Goal: Task Accomplishment & Management: Use online tool/utility

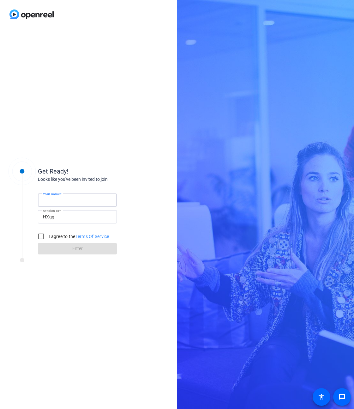
click at [103, 201] on input "Your name" at bounding box center [77, 200] width 69 height 8
type input "Robert Lawrence Kuhn"
click at [43, 236] on input "I agree to the Terms Of Service" at bounding box center [41, 236] width 13 height 13
checkbox input "true"
click at [52, 249] on span at bounding box center [77, 248] width 79 height 15
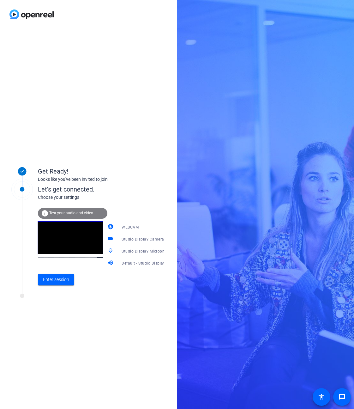
click at [167, 250] on icon at bounding box center [171, 251] width 8 height 8
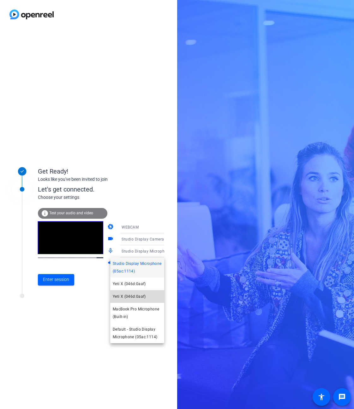
click at [146, 296] on mat-option "Yeti X (046d:0aaf)" at bounding box center [137, 296] width 54 height 13
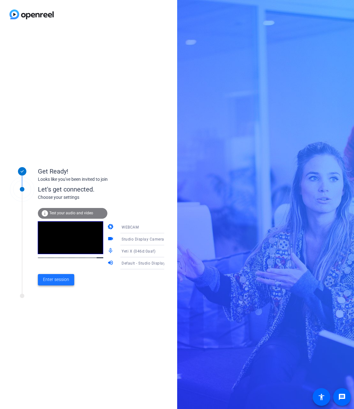
click at [62, 280] on span "Enter session" at bounding box center [56, 279] width 26 height 7
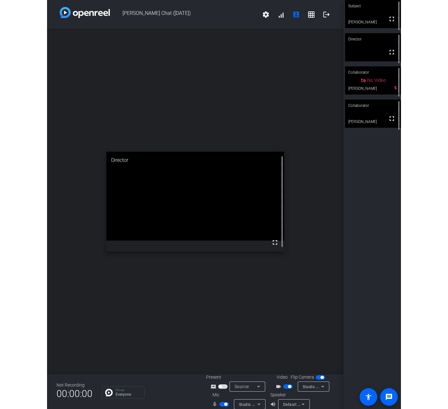
scroll to position [7, 0]
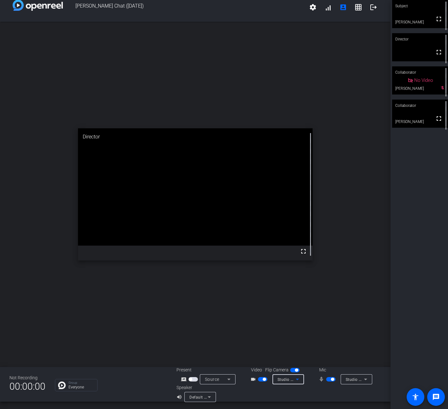
click at [300, 380] on icon at bounding box center [298, 379] width 8 height 8
click at [310, 368] on span "Logitech BRIO (046d:085e)" at bounding box center [299, 368] width 48 height 8
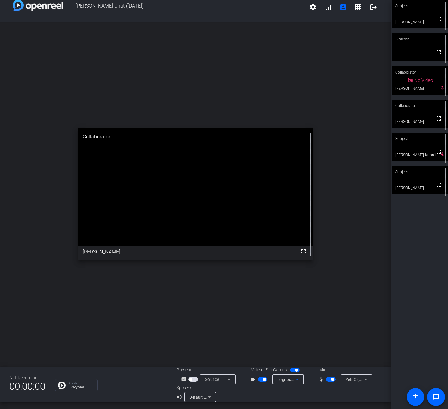
click at [297, 378] on icon at bounding box center [298, 379] width 8 height 8
click at [305, 347] on span "Studio Display Camera (15bc:0000)" at bounding box center [304, 351] width 58 height 15
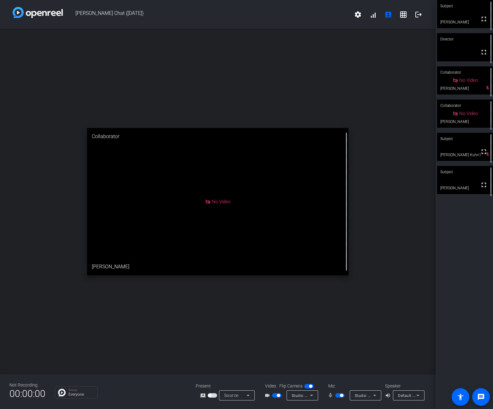
click at [448, 180] on video at bounding box center [465, 180] width 56 height 28
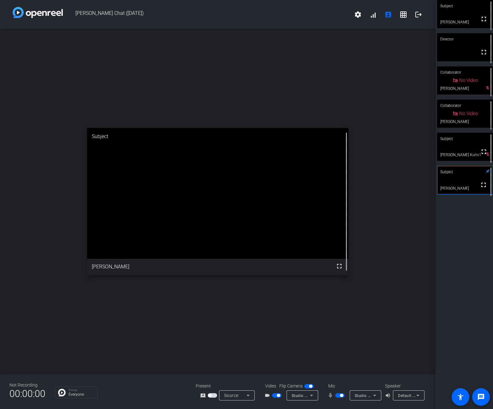
click at [448, 180] on video at bounding box center [465, 180] width 55 height 28
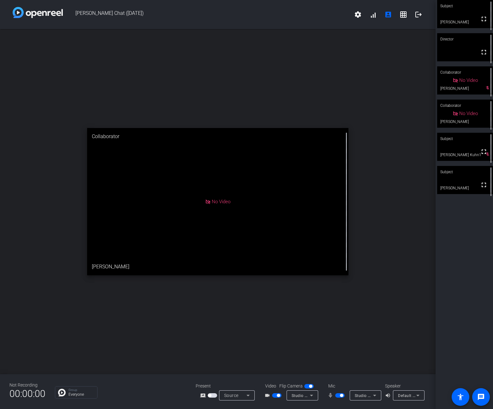
click at [448, 179] on video at bounding box center [465, 180] width 56 height 28
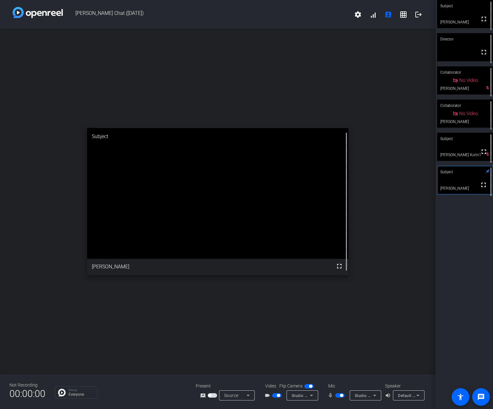
click at [329, 259] on video at bounding box center [217, 193] width 261 height 131
drag, startPoint x: 90, startPoint y: 273, endPoint x: 136, endPoint y: 250, distance: 52.0
click at [88, 276] on div "open_in_new Subject fullscreen Dean Radin" at bounding box center [218, 201] width 436 height 345
click at [150, 238] on video at bounding box center [217, 193] width 261 height 131
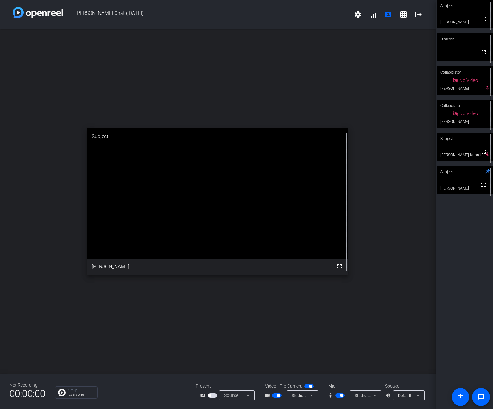
click at [150, 238] on video at bounding box center [217, 193] width 261 height 131
click at [314, 182] on video at bounding box center [217, 193] width 261 height 131
